Goal: Task Accomplishment & Management: Complete application form

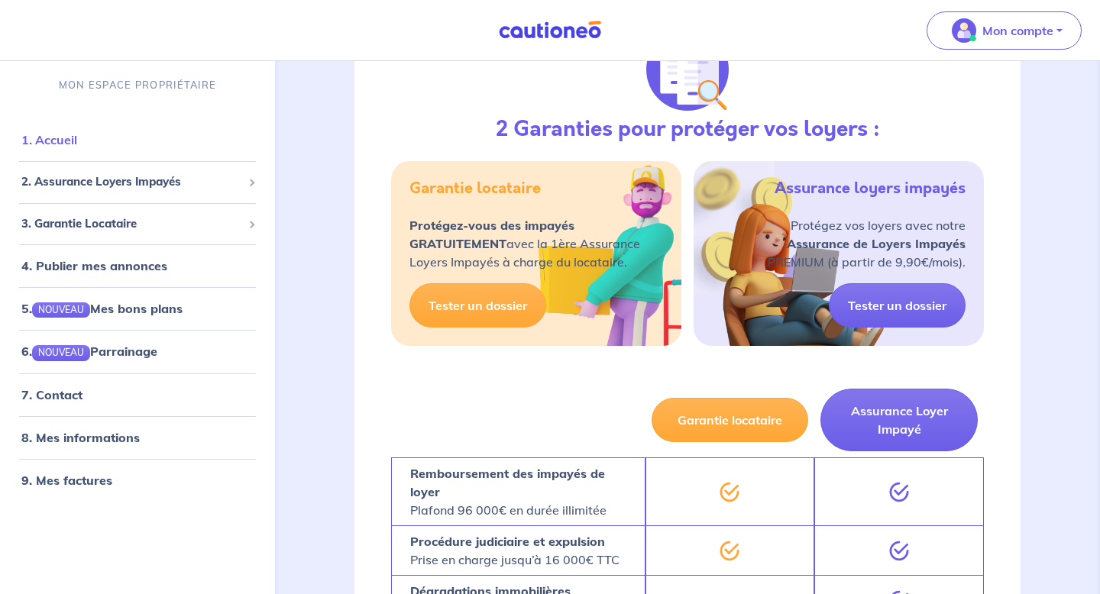
click at [73, 143] on link "1. Accueil" at bounding box center [49, 139] width 56 height 15
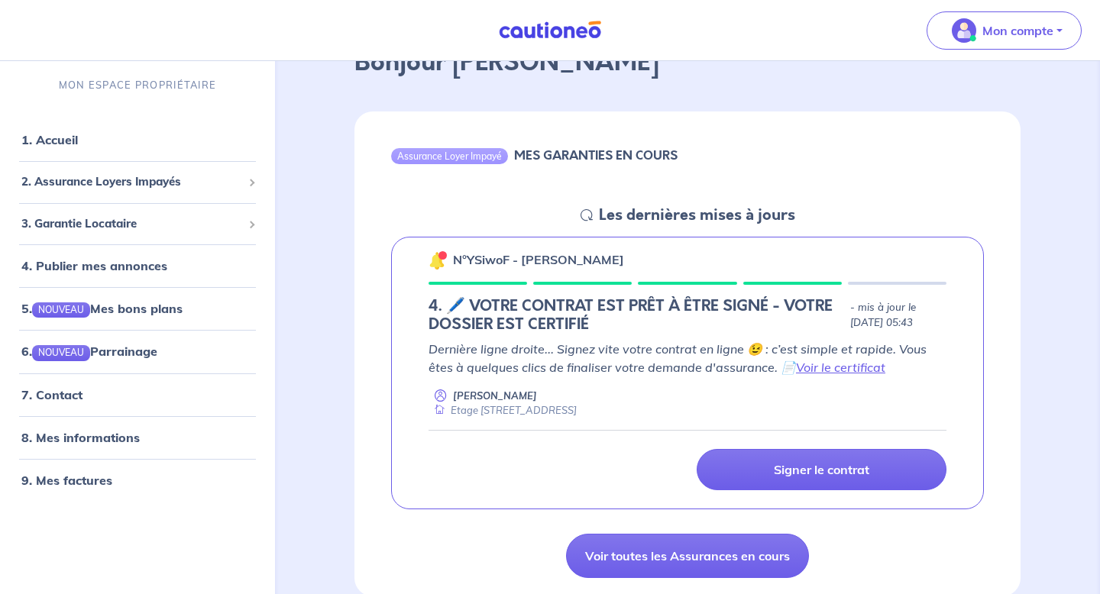
scroll to position [102, 0]
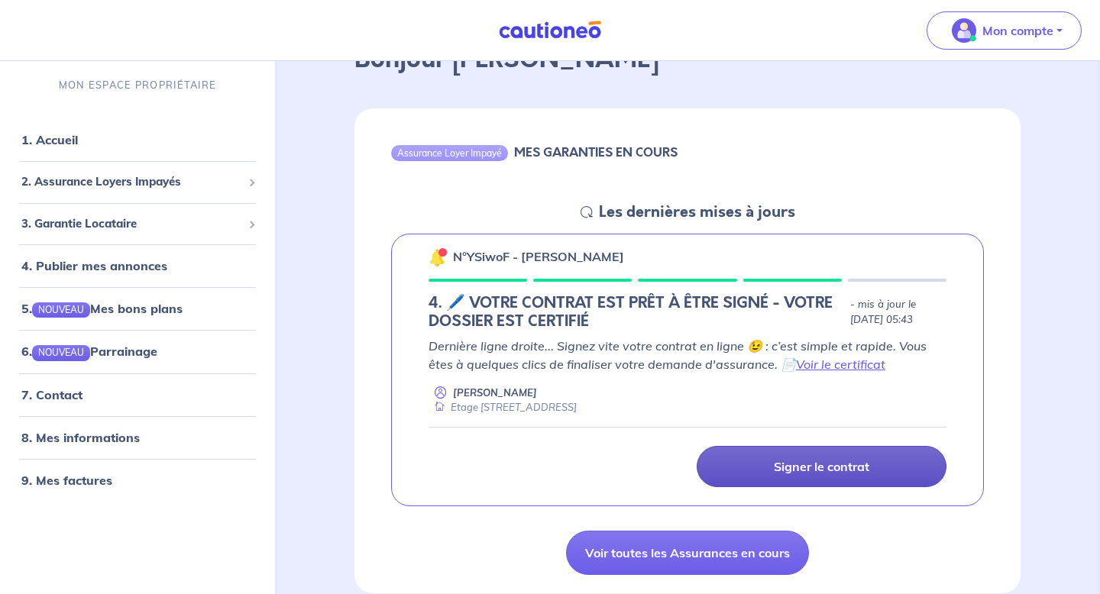
click at [854, 475] on link "Signer le contrat" at bounding box center [821, 466] width 250 height 41
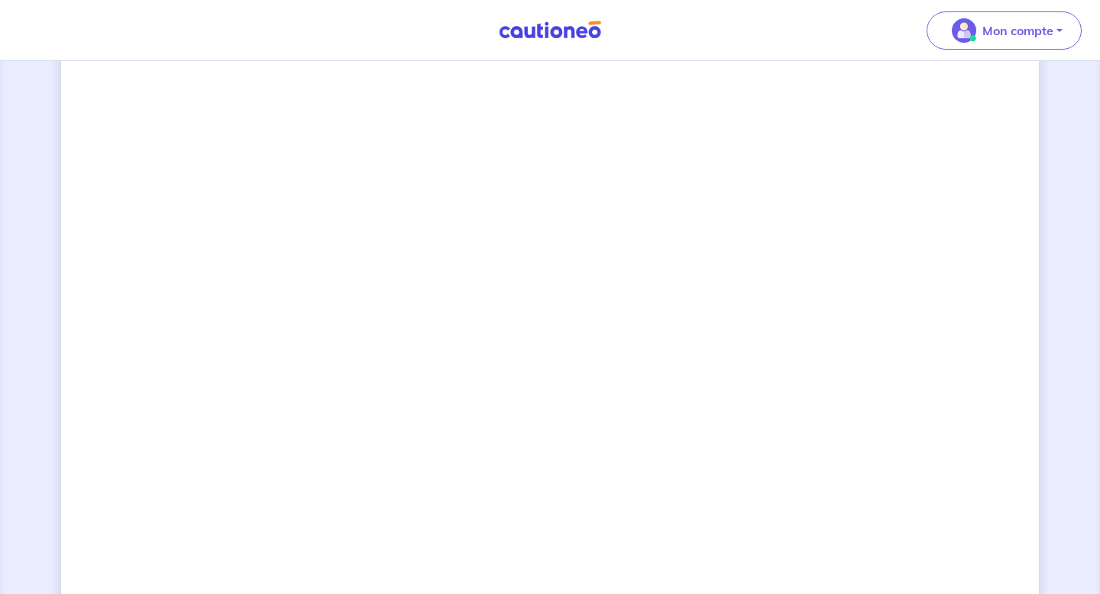
scroll to position [1077, 0]
